Goal: Task Accomplishment & Management: Use online tool/utility

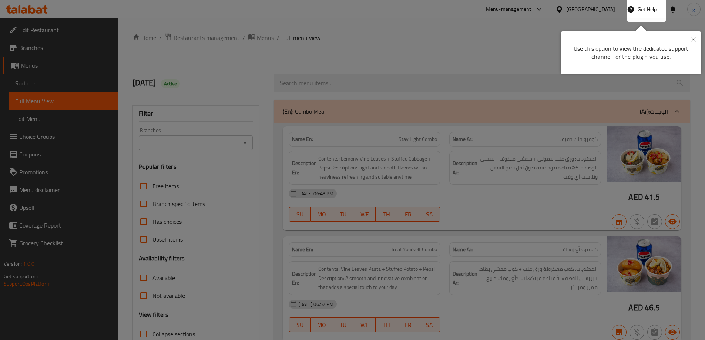
click at [690, 41] on button "Close" at bounding box center [693, 39] width 16 height 17
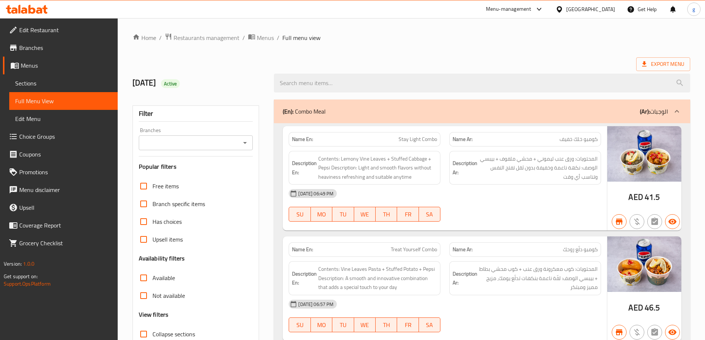
click at [44, 11] on icon at bounding box center [44, 9] width 5 height 9
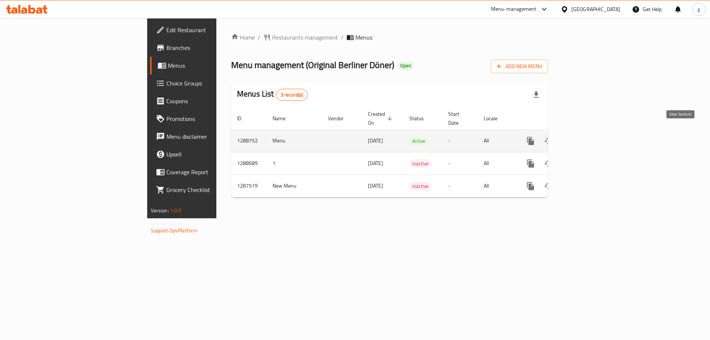
click at [589, 137] on icon "enhanced table" at bounding box center [584, 141] width 9 height 9
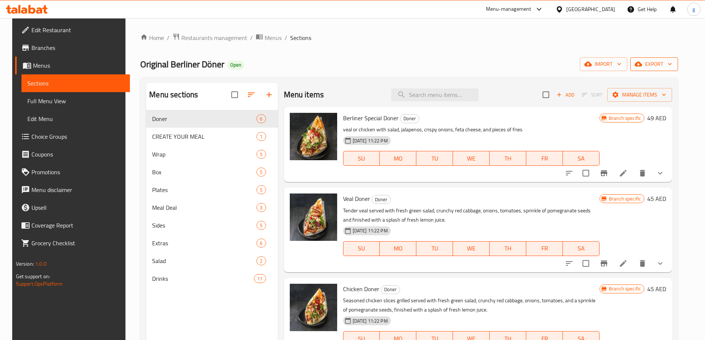
click at [642, 67] on icon "button" at bounding box center [637, 64] width 7 height 5
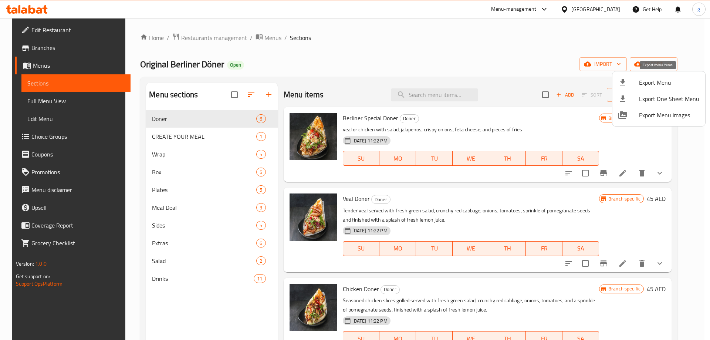
click at [643, 78] on span "Export Menu" at bounding box center [669, 82] width 60 height 9
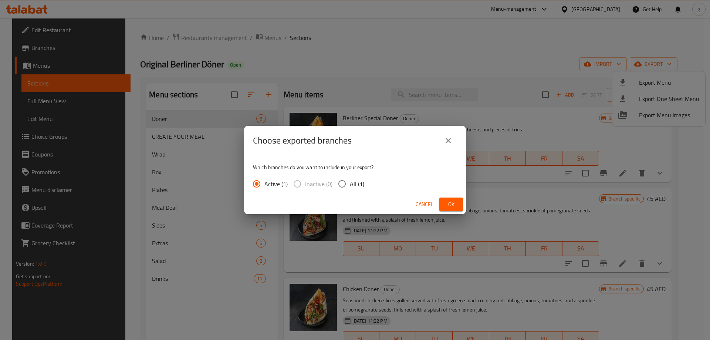
click at [348, 184] on input "All (1)" at bounding box center [342, 184] width 16 height 16
radio input "true"
click at [450, 200] on span "Ok" at bounding box center [451, 204] width 12 height 9
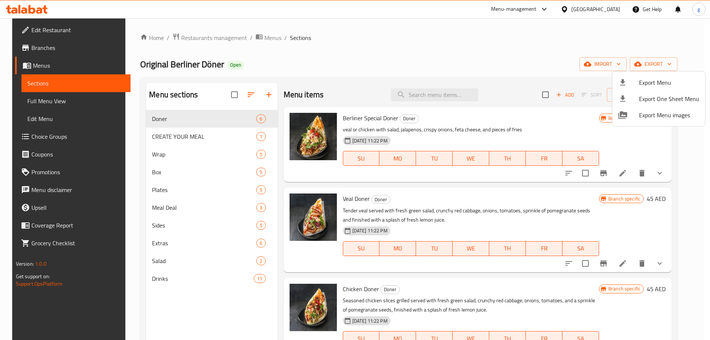
click at [48, 32] on div at bounding box center [355, 170] width 710 height 340
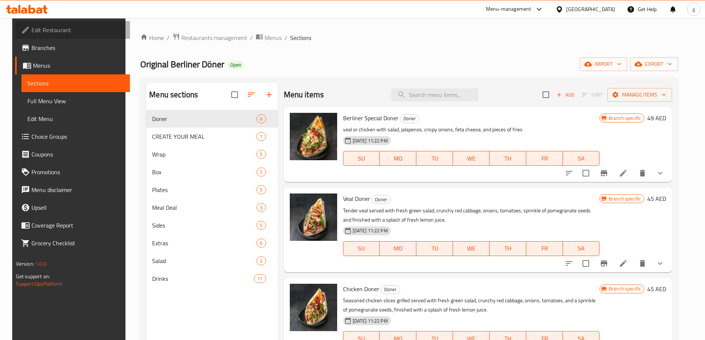
click at [48, 32] on span "Edit Restaurant" at bounding box center [77, 30] width 92 height 9
